Goal: Transaction & Acquisition: Purchase product/service

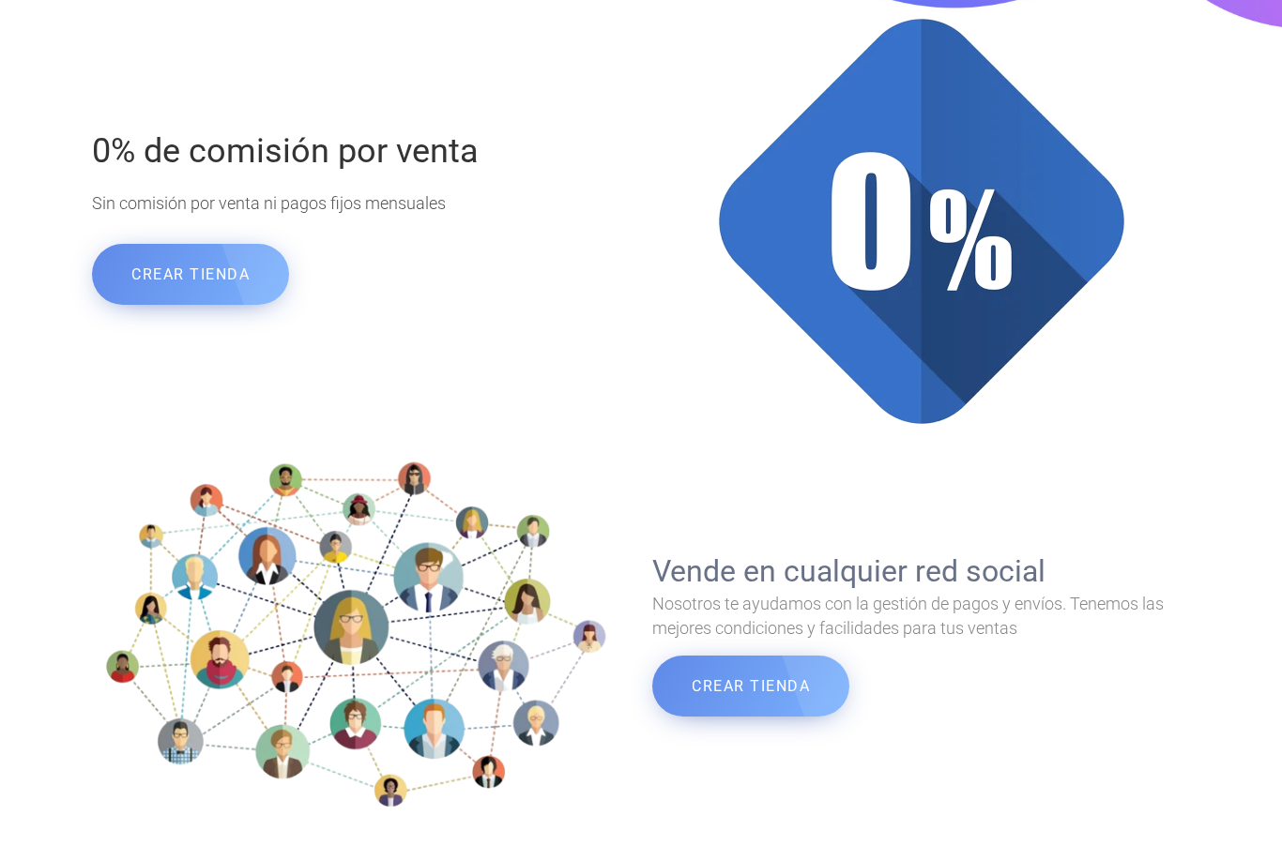
scroll to position [978, 0]
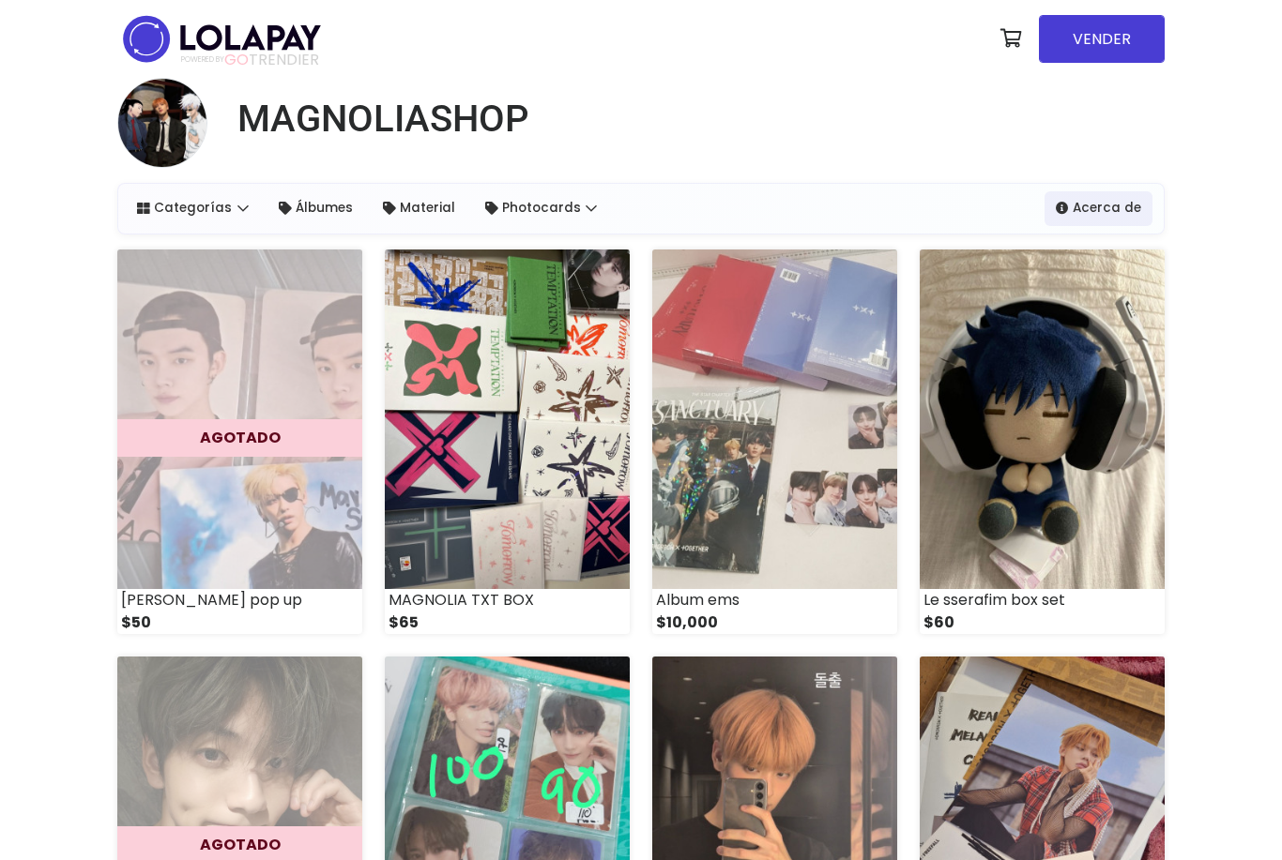
click at [558, 534] on img at bounding box center [507, 420] width 245 height 340
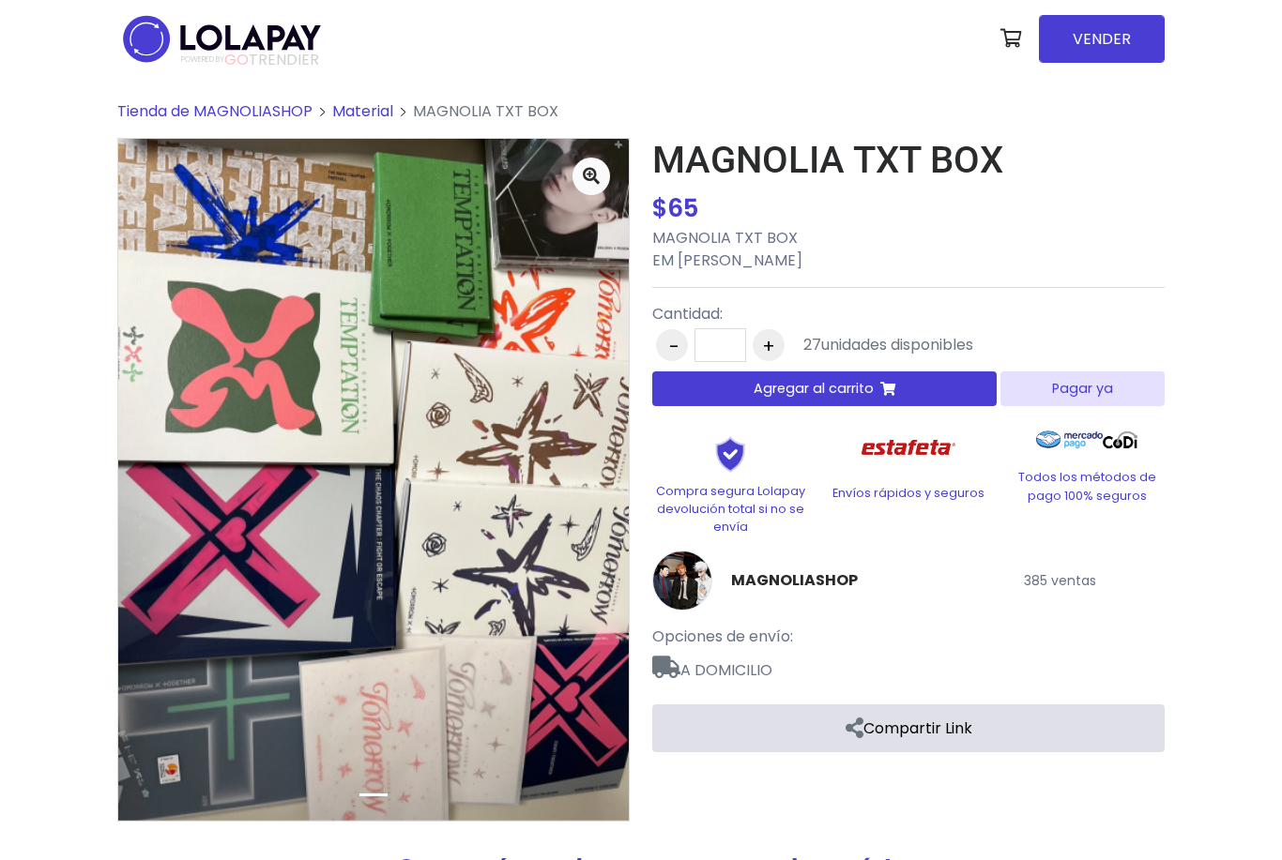
click at [856, 406] on button "Agregar al carrito" at bounding box center [824, 389] width 344 height 35
click at [1003, 86] on button "Pagar" at bounding box center [1003, 86] width 0 height 0
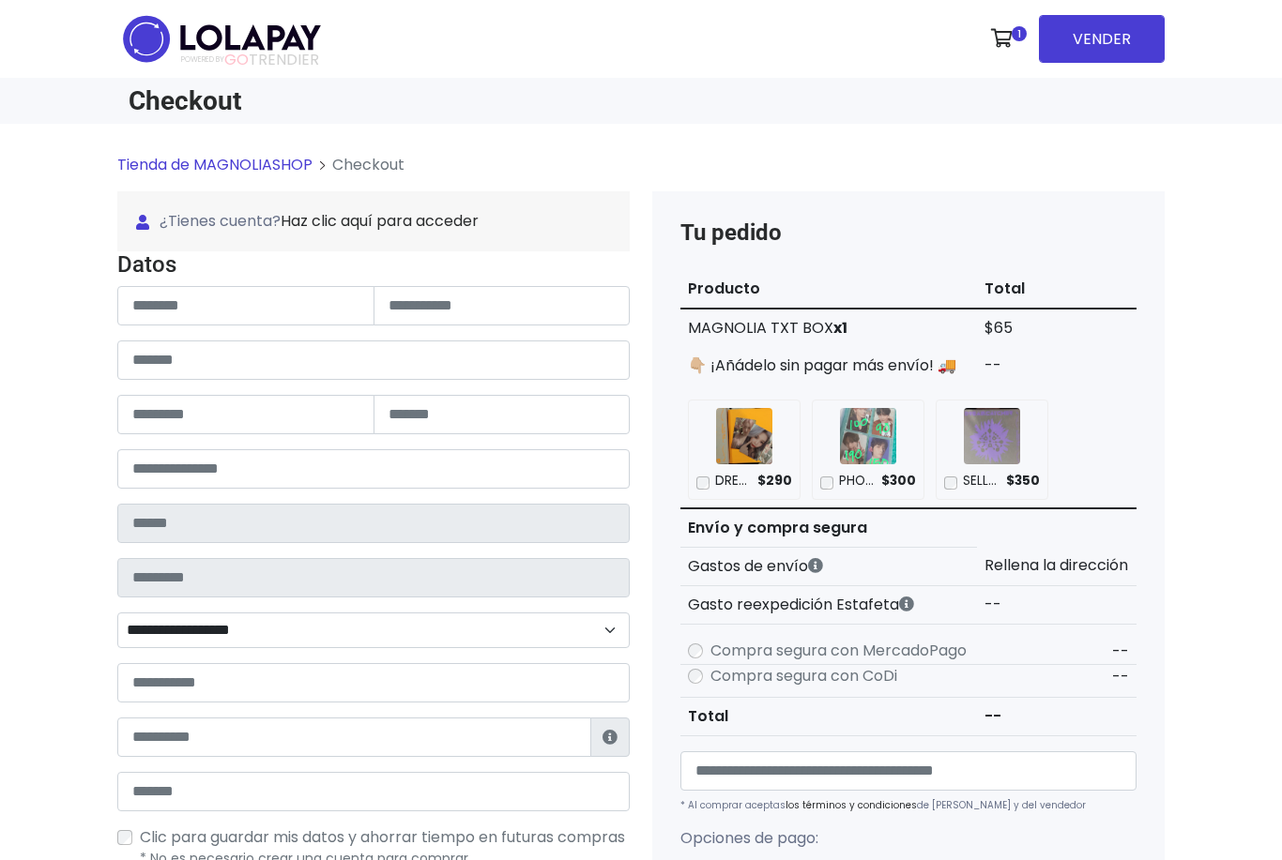
click at [230, 219] on span "¿Tienes cuenta? Haz clic aquí para acceder" at bounding box center [373, 221] width 475 height 23
click at [374, 211] on link "Haz clic aquí para acceder" at bounding box center [380, 221] width 198 height 22
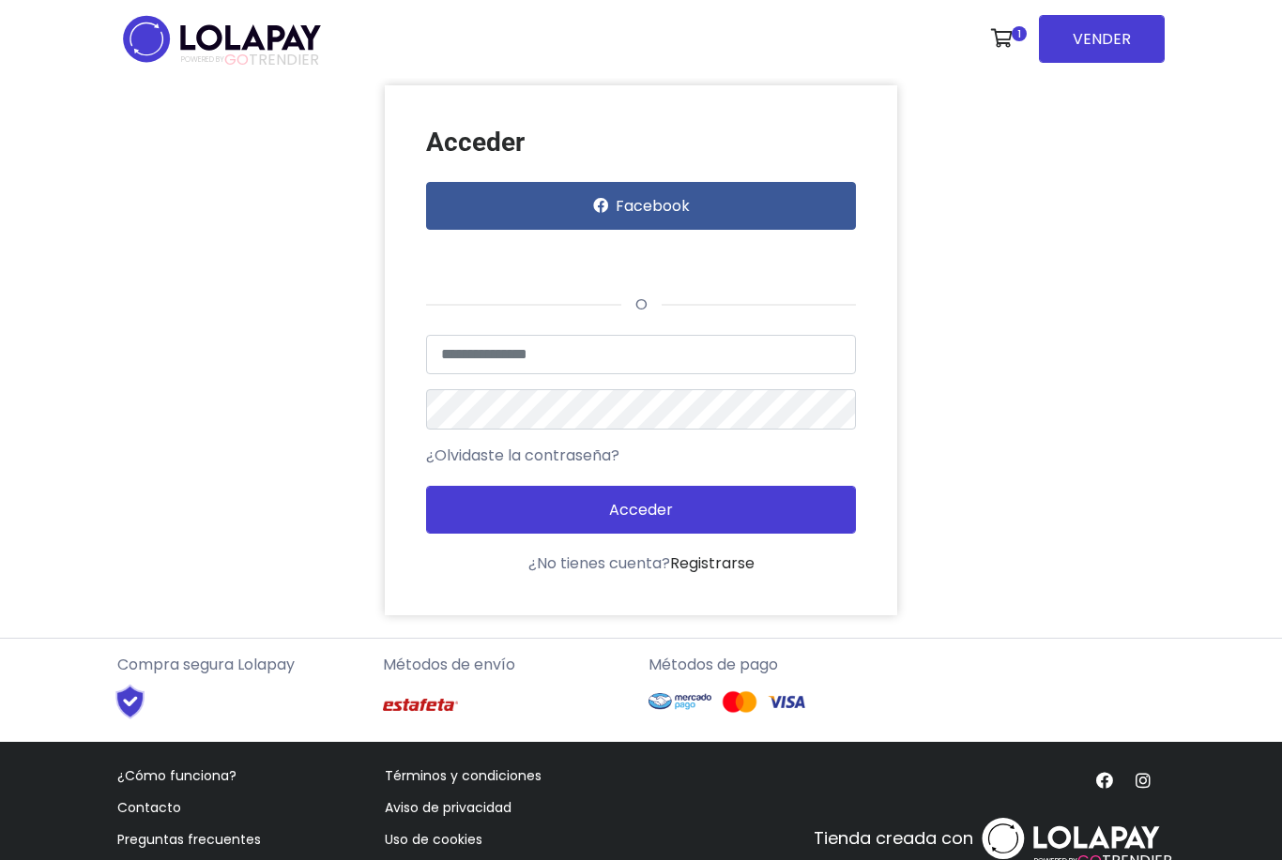
click at [459, 261] on div "Acceder con Google. Se abre en una pestaña nueva" at bounding box center [515, 256] width 178 height 41
